Goal: Task Accomplishment & Management: Manage account settings

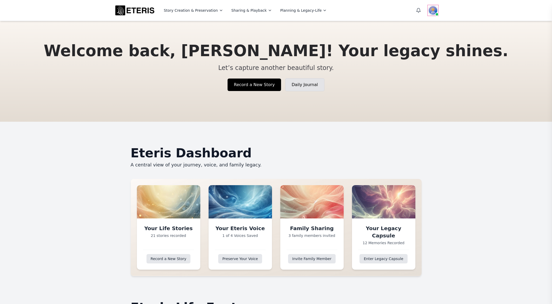
click at [430, 10] on img at bounding box center [433, 10] width 10 height 10
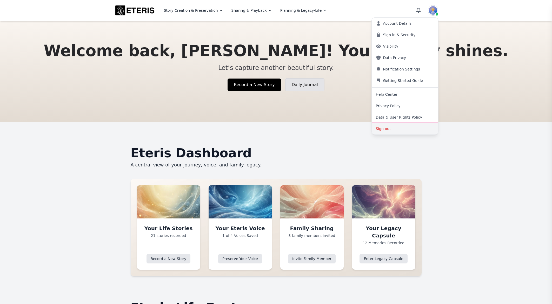
click at [389, 129] on button "Sign out" at bounding box center [405, 128] width 67 height 11
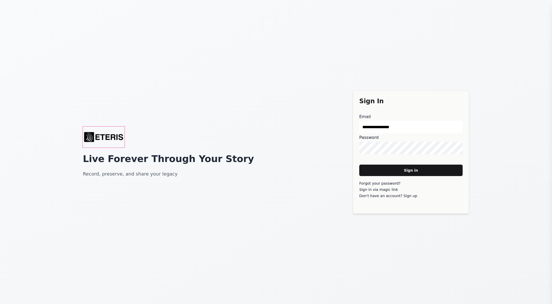
click at [97, 137] on img "Eteris Logo" at bounding box center [104, 137] width 42 height 21
